Goal: Task Accomplishment & Management: Complete application form

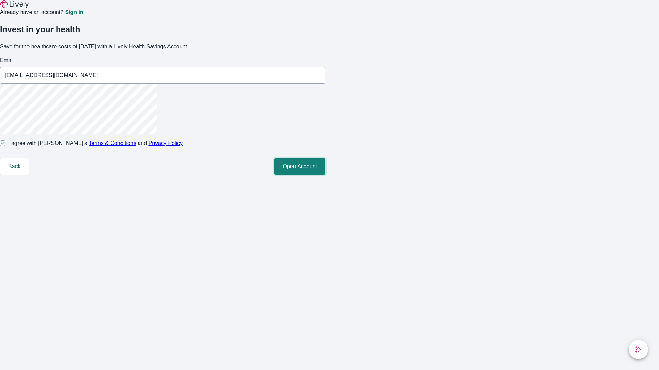
click at [325, 175] on button "Open Account" at bounding box center [299, 166] width 51 height 16
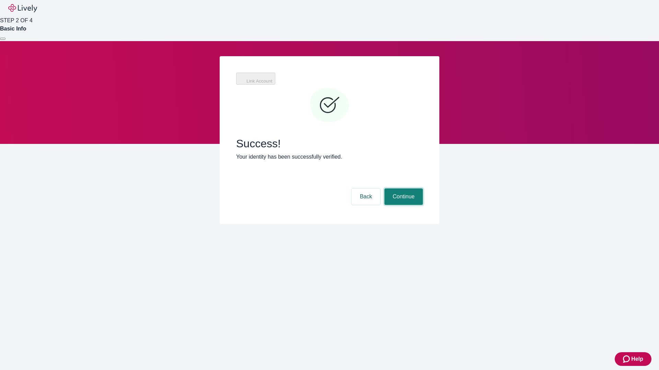
click at [402, 189] on button "Continue" at bounding box center [403, 197] width 38 height 16
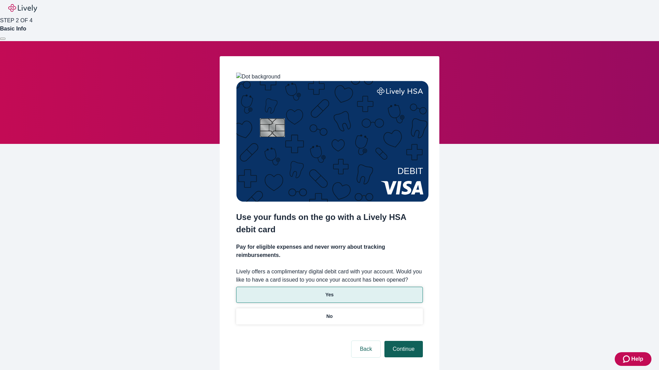
click at [329, 292] on p "Yes" at bounding box center [329, 295] width 8 height 7
click at [402, 341] on button "Continue" at bounding box center [403, 349] width 38 height 16
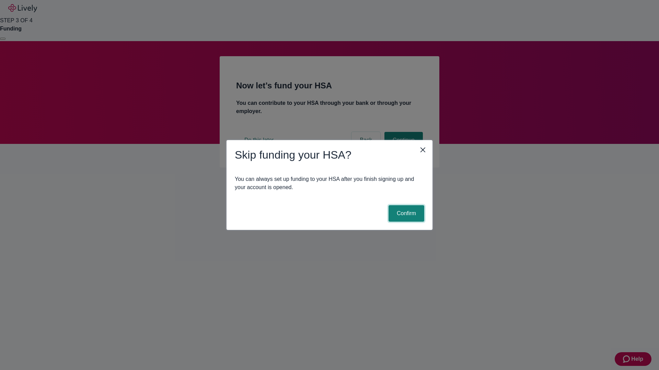
click at [405, 214] on button "Confirm" at bounding box center [406, 213] width 36 height 16
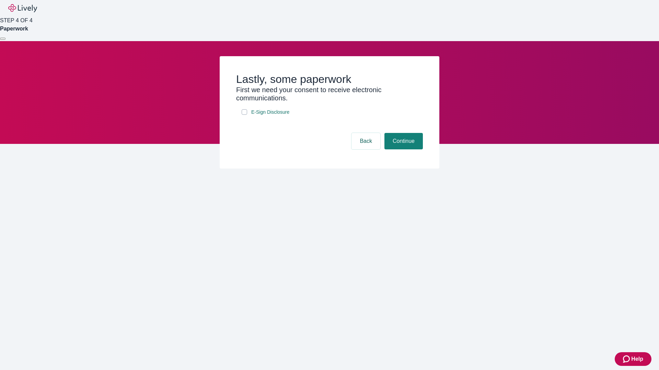
click at [244, 115] on input "E-Sign Disclosure" at bounding box center [243, 111] width 5 height 5
checkbox input "true"
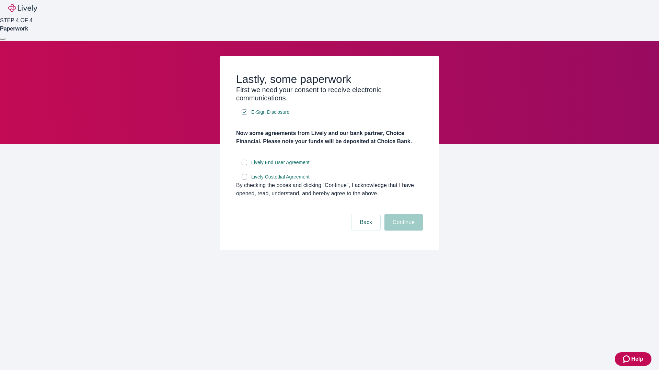
click at [244, 165] on input "Lively End User Agreement" at bounding box center [243, 162] width 5 height 5
checkbox input "true"
click at [244, 180] on input "Lively Custodial Agreement" at bounding box center [243, 176] width 5 height 5
checkbox input "true"
click at [402, 231] on button "Continue" at bounding box center [403, 222] width 38 height 16
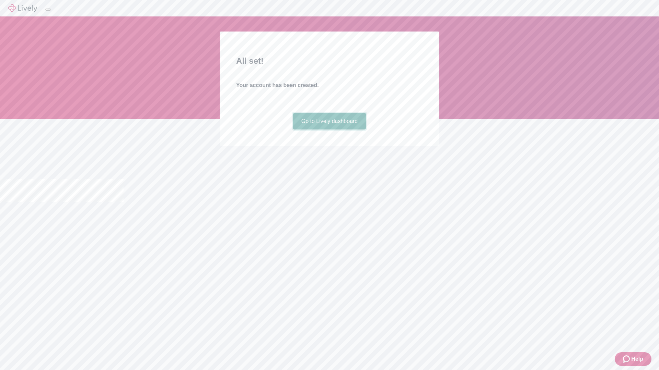
click at [329, 130] on link "Go to Lively dashboard" at bounding box center [329, 121] width 73 height 16
